Goal: Task Accomplishment & Management: Use online tool/utility

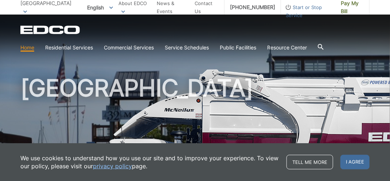
click at [27, 11] on icon at bounding box center [25, 12] width 4 height 3
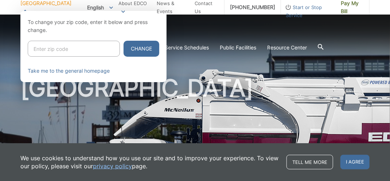
click at [178, 72] on div at bounding box center [195, 101] width 390 height 181
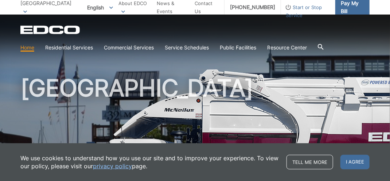
click at [348, 8] on span "Pay My Bill" at bounding box center [352, 7] width 23 height 16
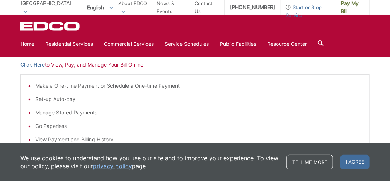
scroll to position [124, 0]
click at [50, 99] on li "Set-up Auto-pay" at bounding box center [198, 99] width 326 height 8
click at [29, 64] on link "Click Here" at bounding box center [32, 64] width 24 height 8
click at [59, 99] on li "Set-up Auto-pay" at bounding box center [198, 99] width 326 height 8
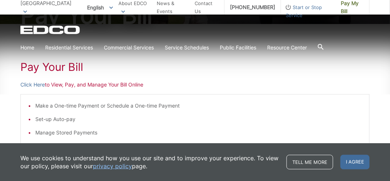
scroll to position [90, 0]
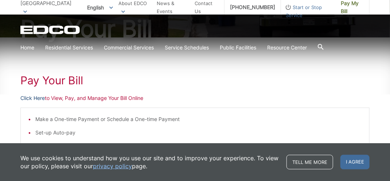
click at [32, 96] on link "Click Here" at bounding box center [32, 98] width 24 height 8
